Goal: Information Seeking & Learning: Understand process/instructions

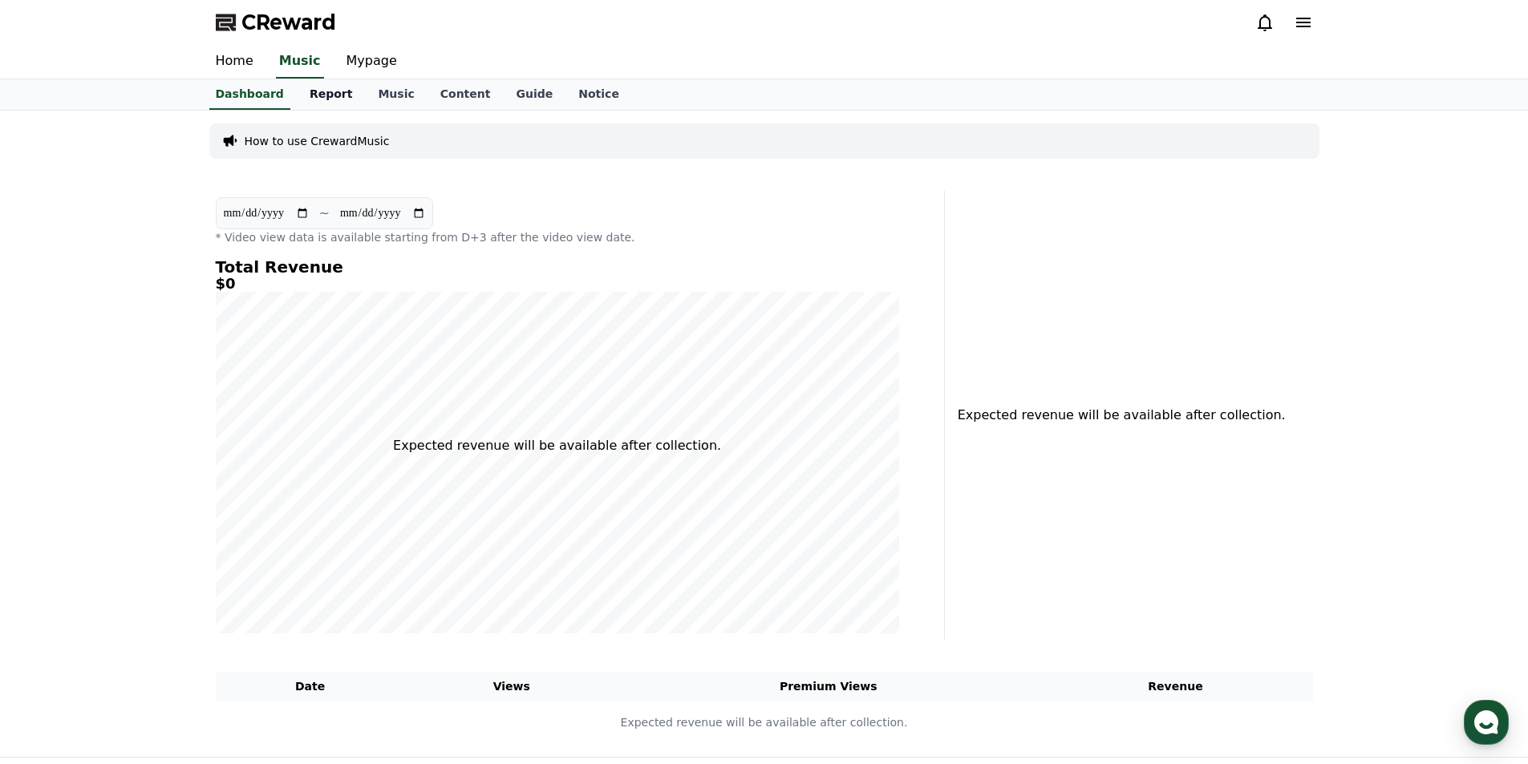
click at [322, 89] on link "Report" at bounding box center [331, 94] width 69 height 30
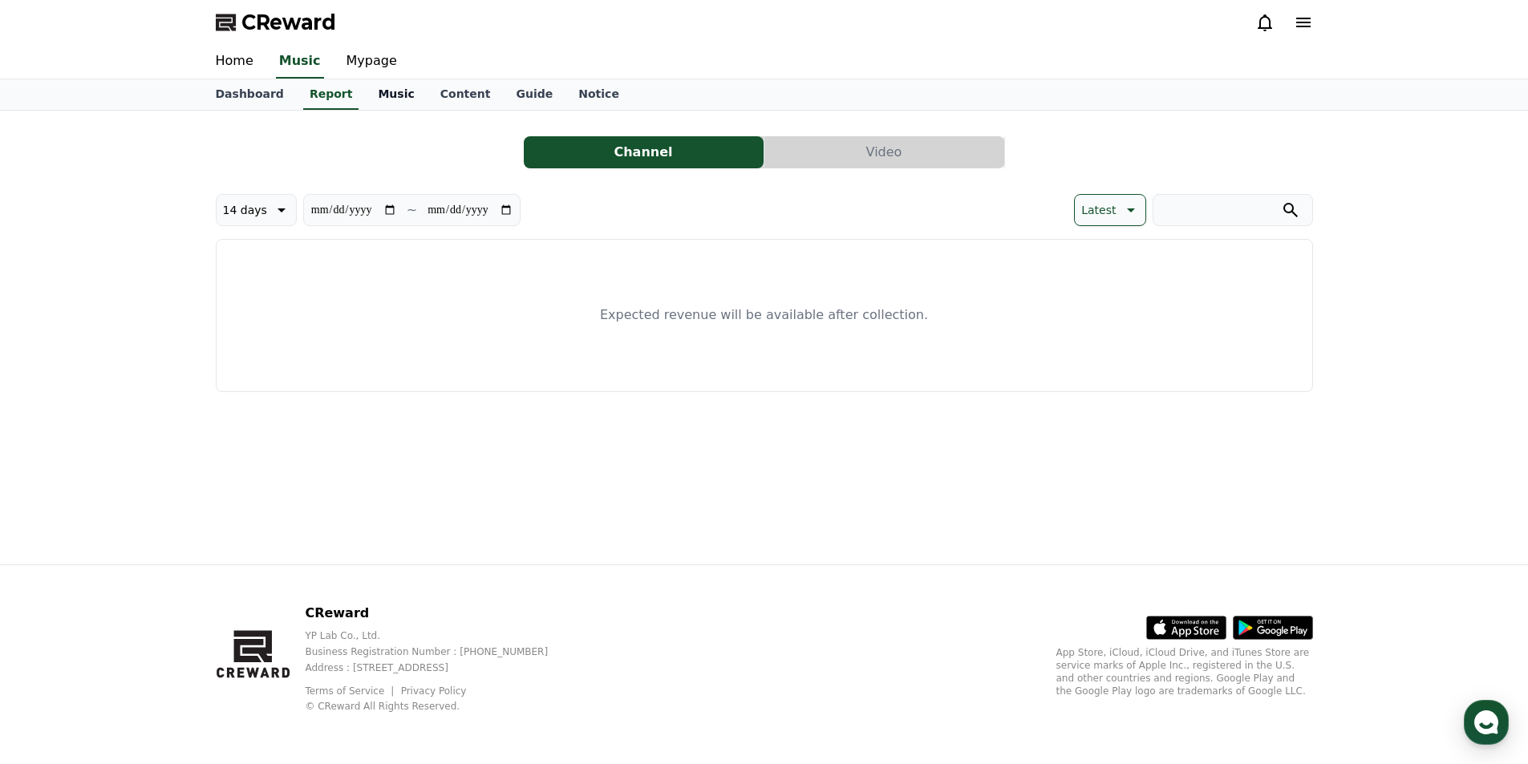
click at [373, 89] on link "Music" at bounding box center [396, 94] width 62 height 30
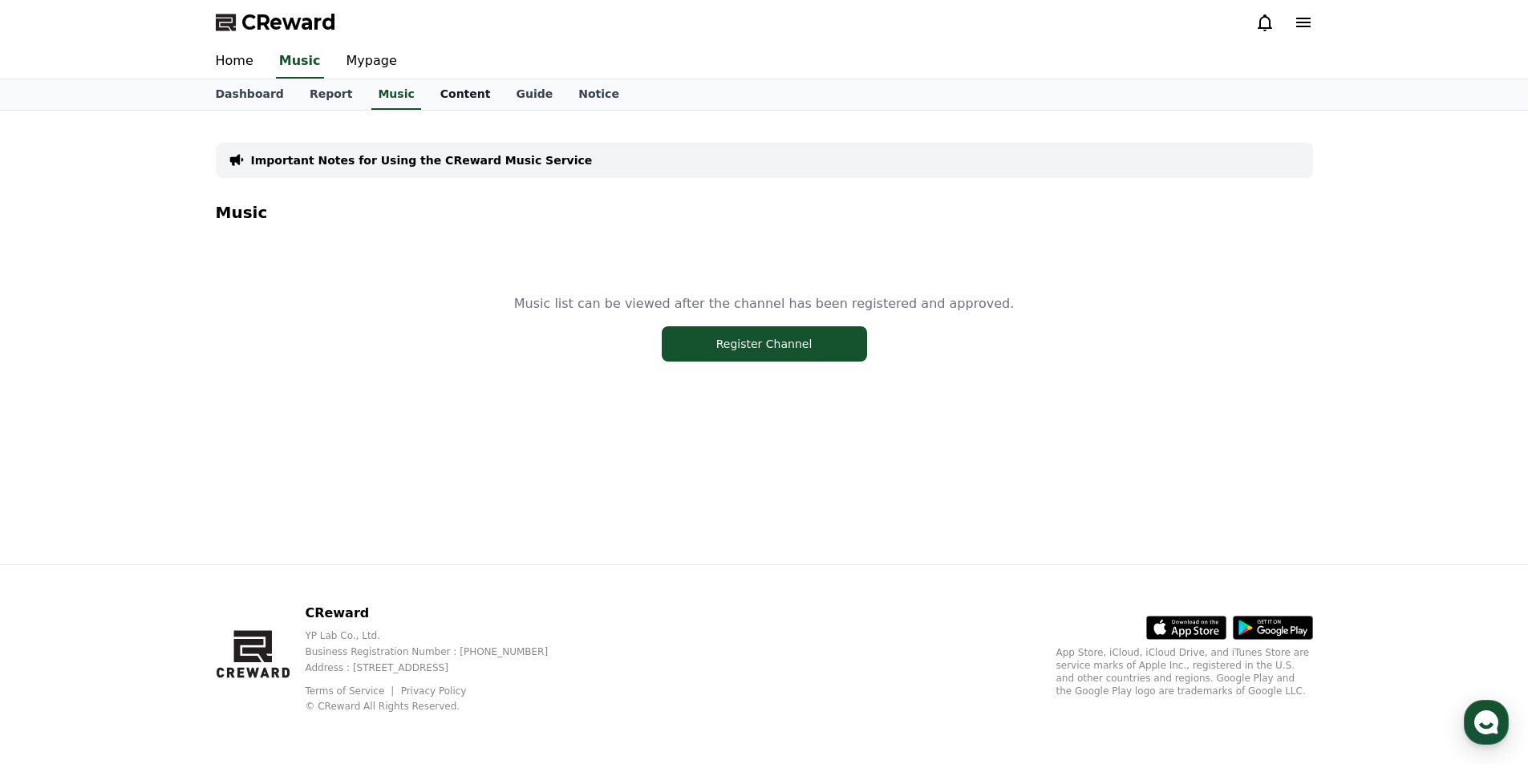
click at [428, 96] on link "Content" at bounding box center [466, 94] width 76 height 30
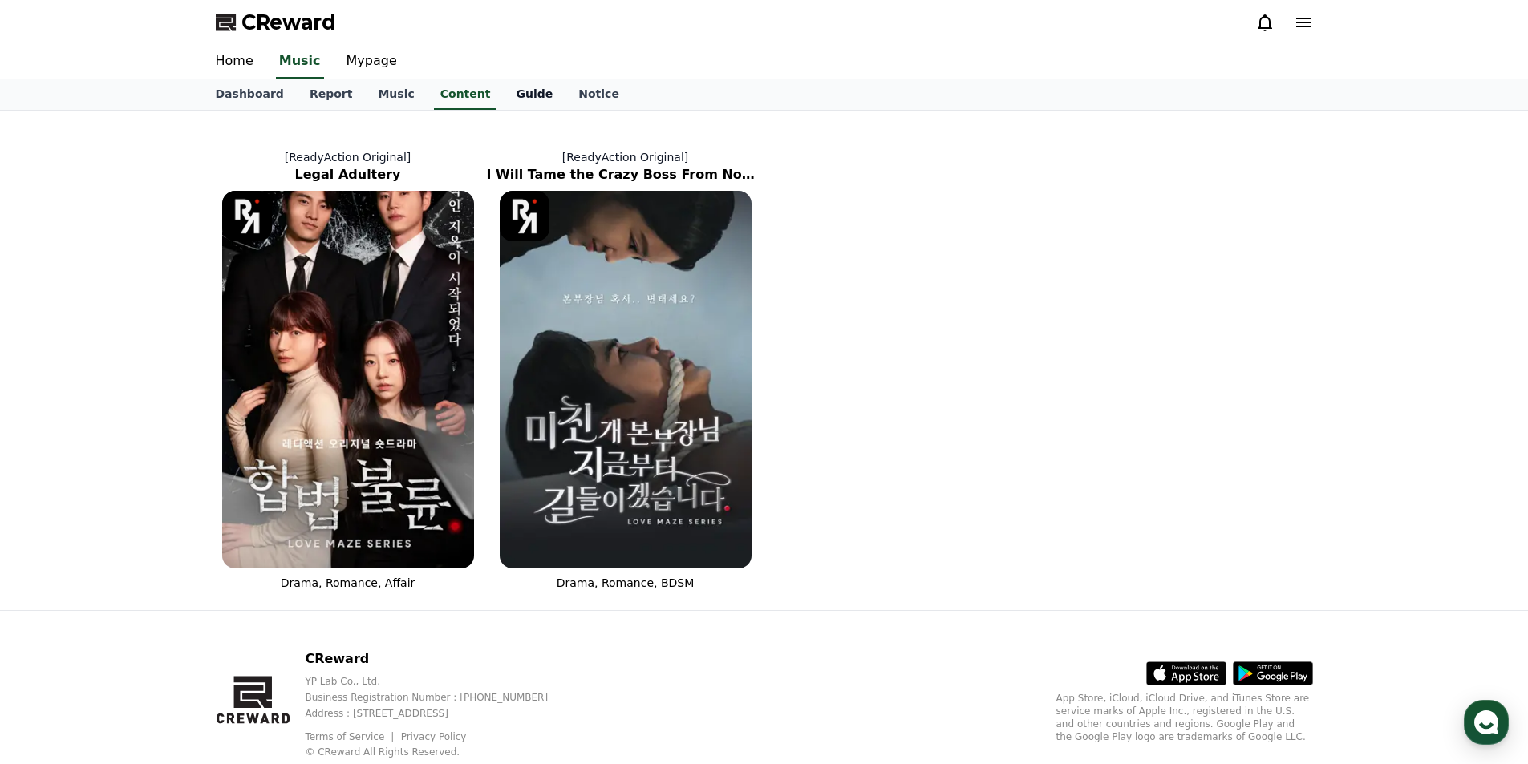
click at [505, 92] on link "Guide" at bounding box center [534, 94] width 63 height 30
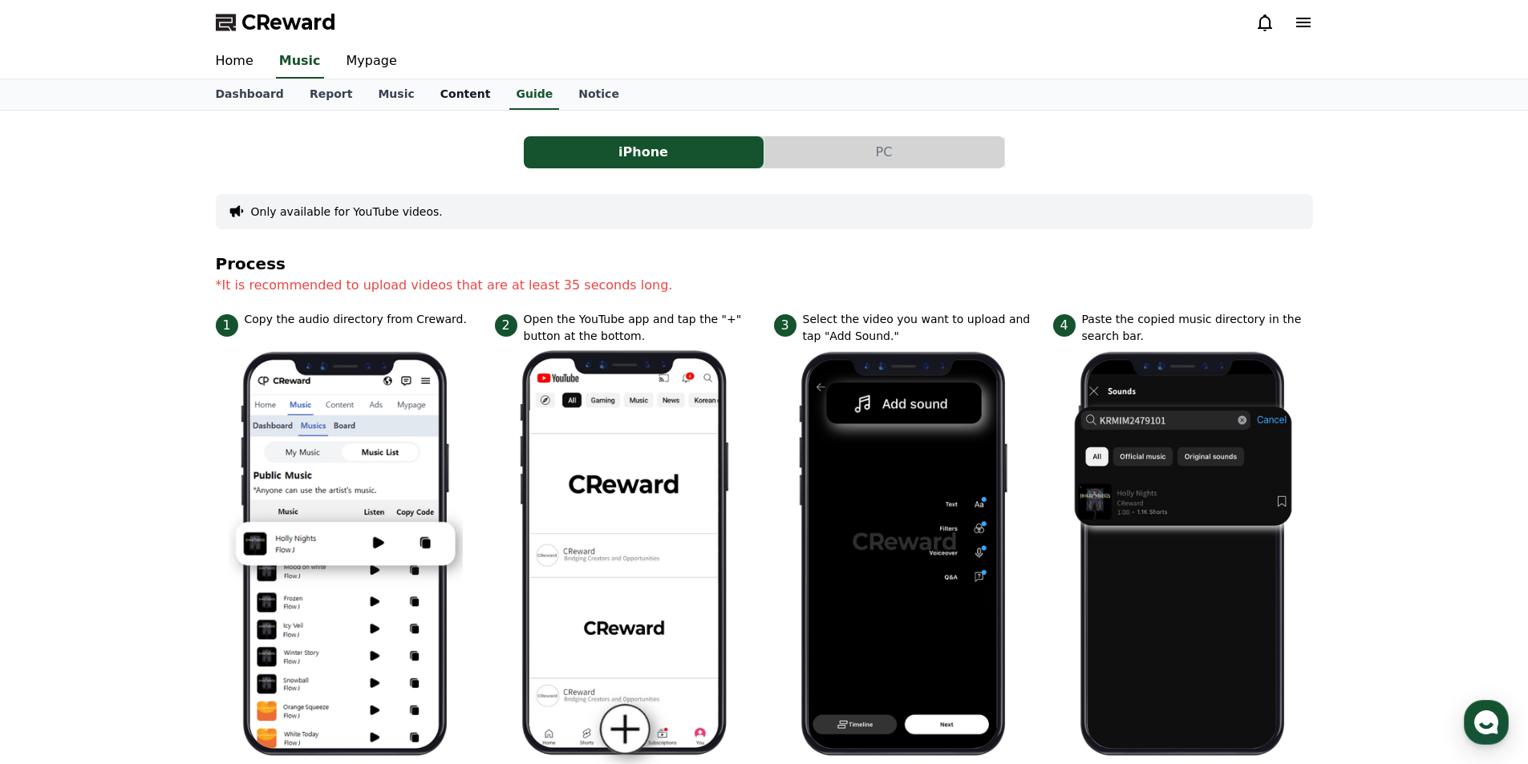
click at [483, 95] on link "Content" at bounding box center [466, 94] width 76 height 30
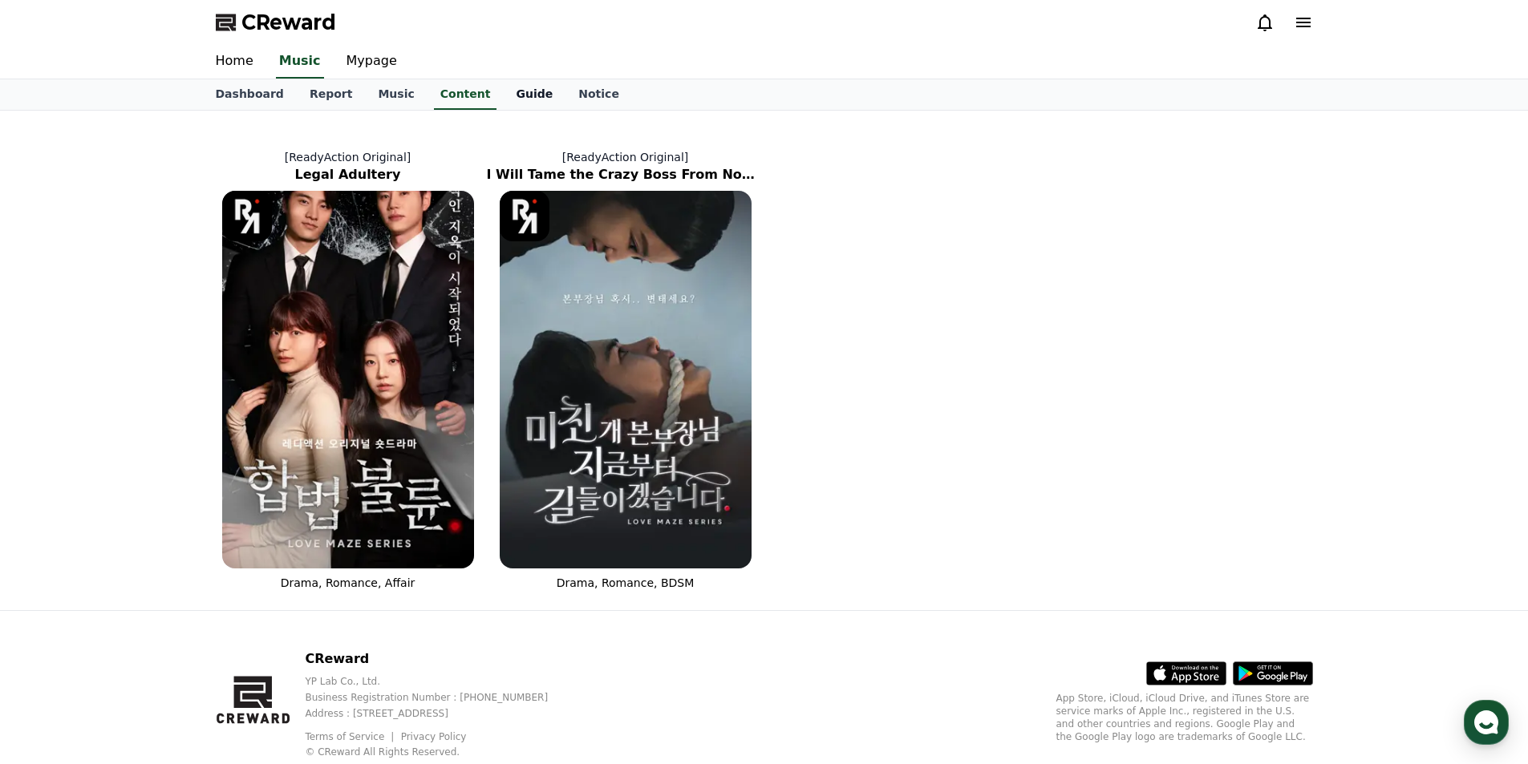
click at [516, 95] on link "Guide" at bounding box center [534, 94] width 63 height 30
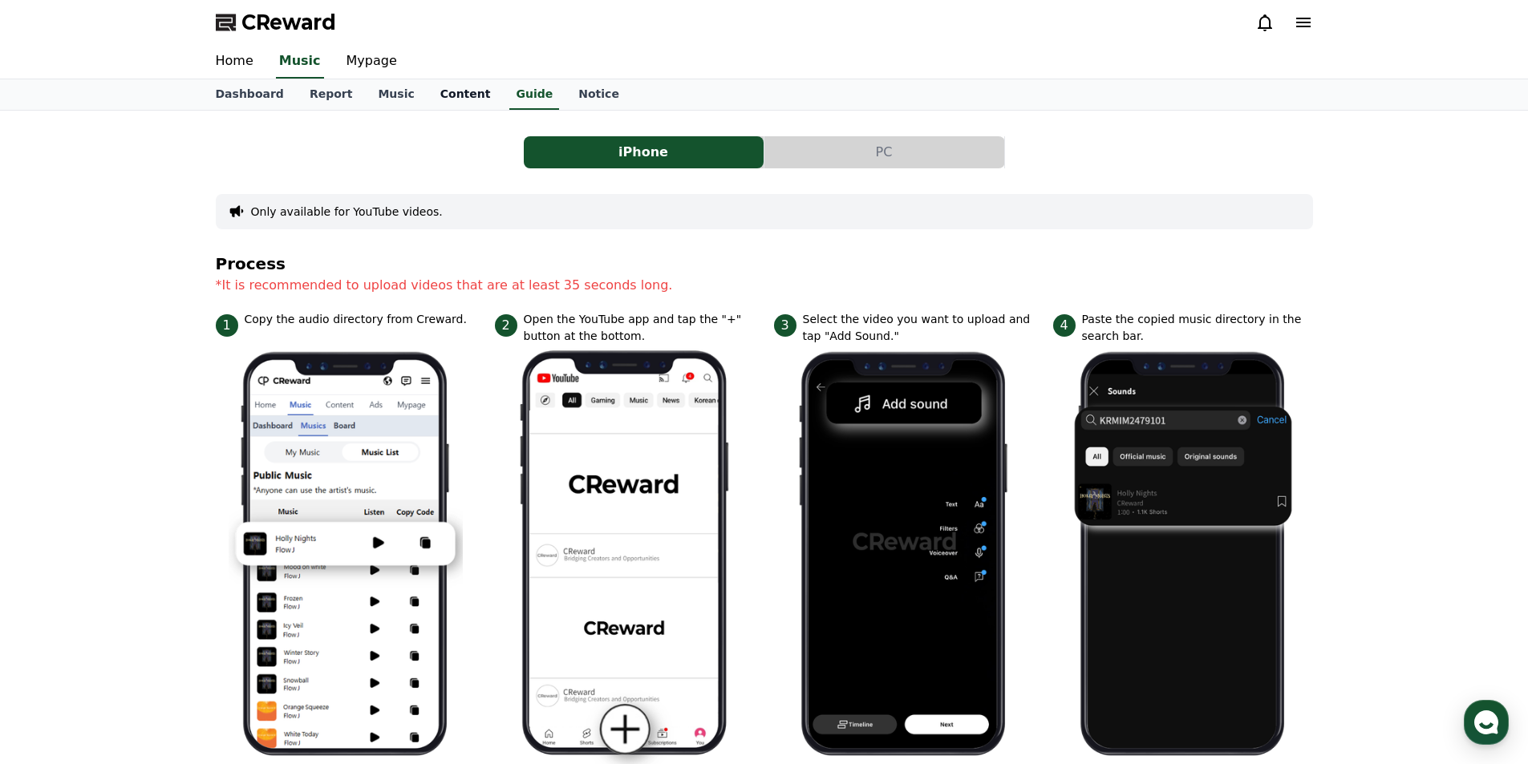
click at [452, 85] on link "Content" at bounding box center [466, 94] width 76 height 30
